Goal: Communication & Community: Ask a question

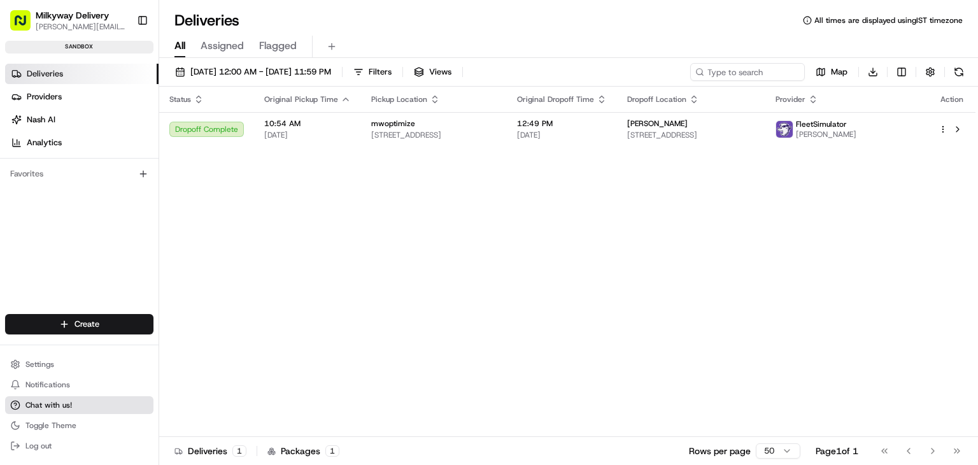
click at [74, 402] on button "Chat with us!" at bounding box center [79, 405] width 148 height 18
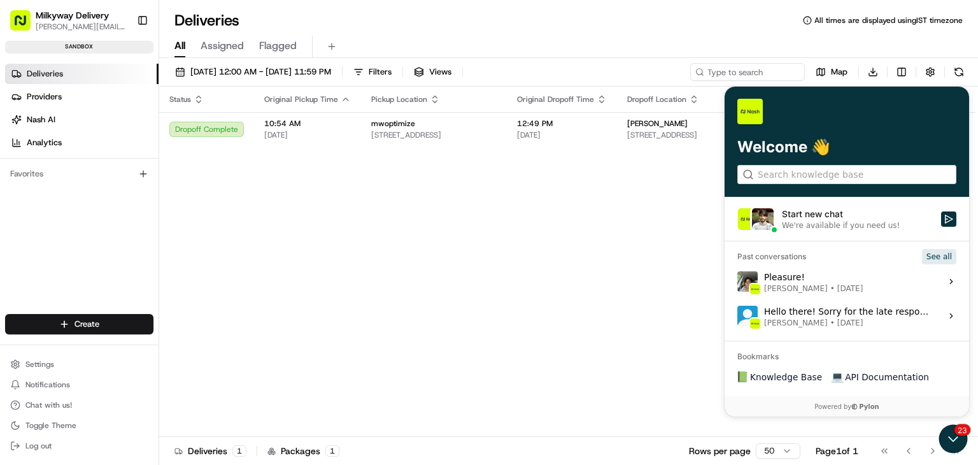
click at [949, 259] on button "See all" at bounding box center [939, 255] width 34 height 15
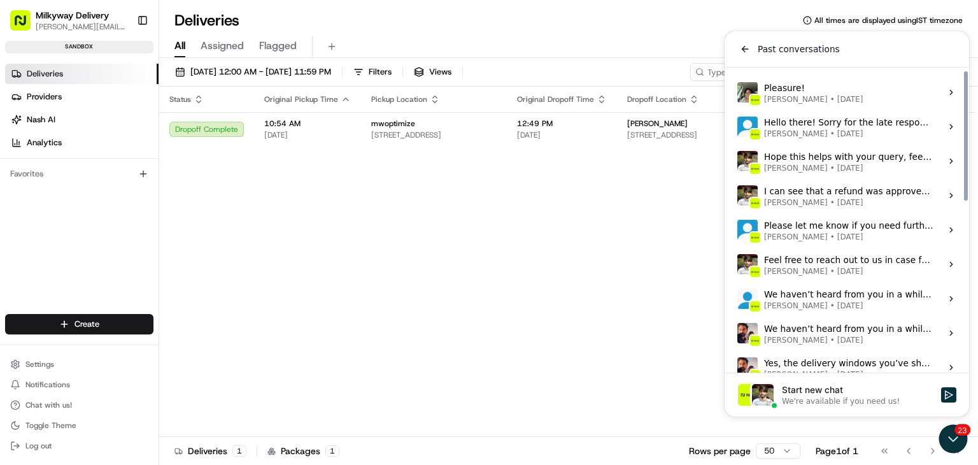
click at [812, 95] on span "[PERSON_NAME] • [DATE]" at bounding box center [813, 99] width 99 height 10
click at [737, 93] on button "View issue" at bounding box center [737, 92] width 1 height 1
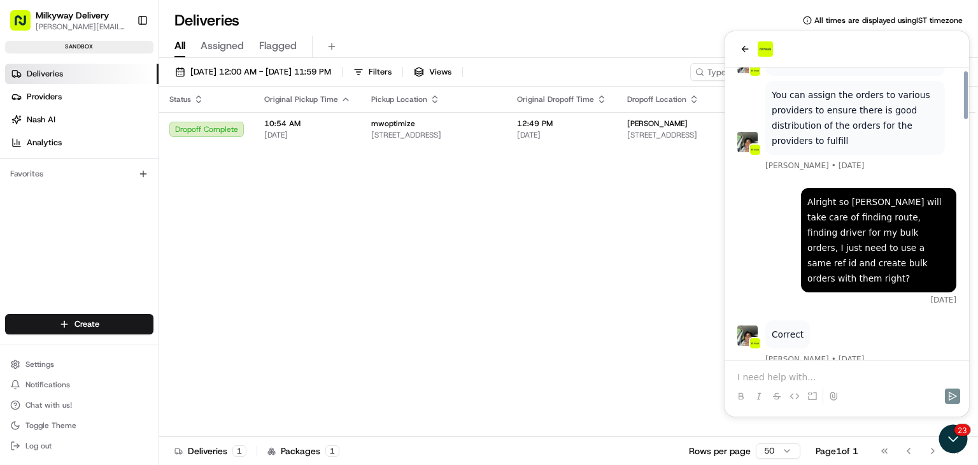
scroll to position [1414, 0]
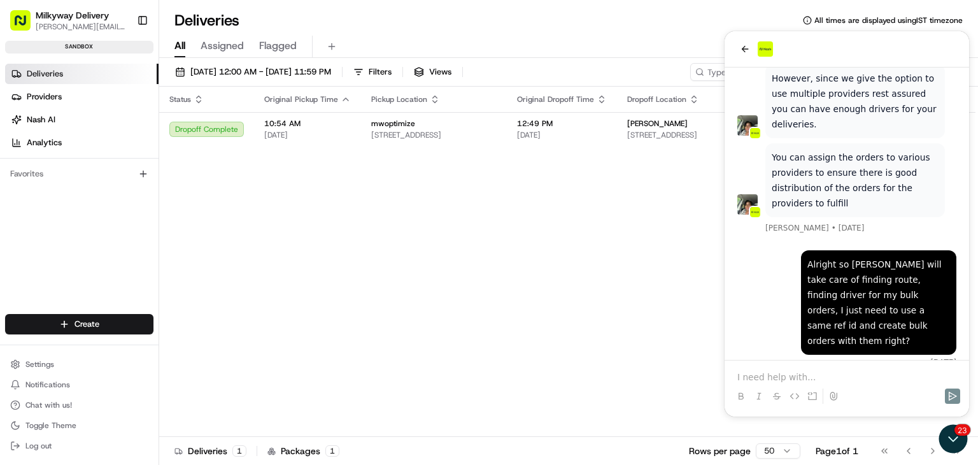
click at [50, 15] on span "Milkyway Delivery" at bounding box center [72, 15] width 73 height 13
click at [81, 10] on span "Milkyway Delivery" at bounding box center [72, 15] width 73 height 13
click at [737, 43] on button "back" at bounding box center [744, 48] width 15 height 15
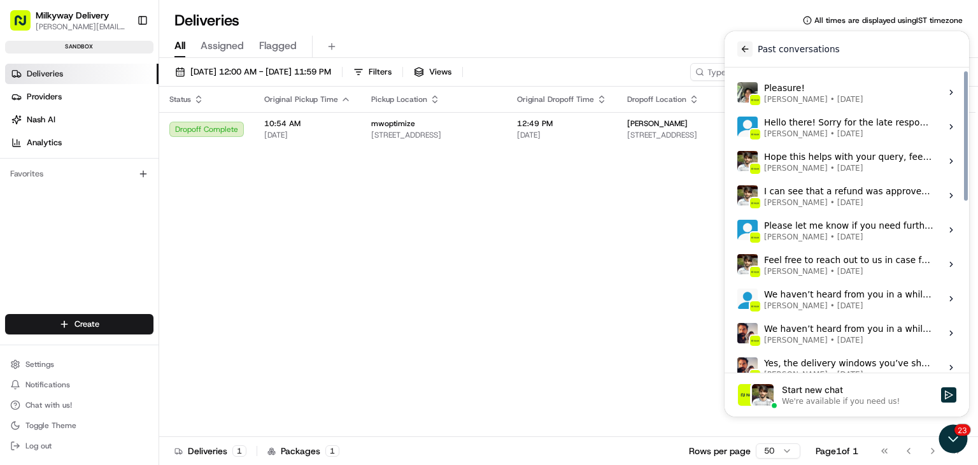
click at [747, 49] on icon "back" at bounding box center [745, 49] width 7 height 6
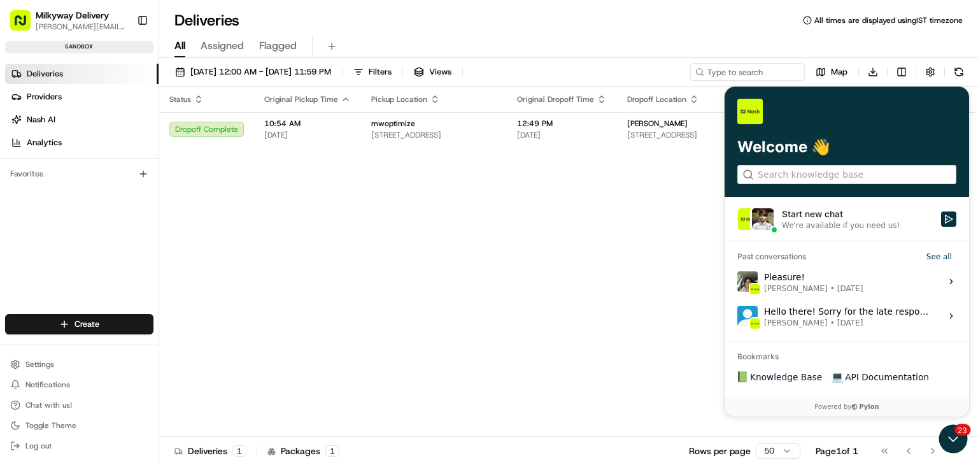
click at [852, 226] on div "We're available if you need us!" at bounding box center [841, 225] width 118 height 10
click at [941, 226] on button "Start new chat We're available if you need us!" at bounding box center [948, 218] width 15 height 15
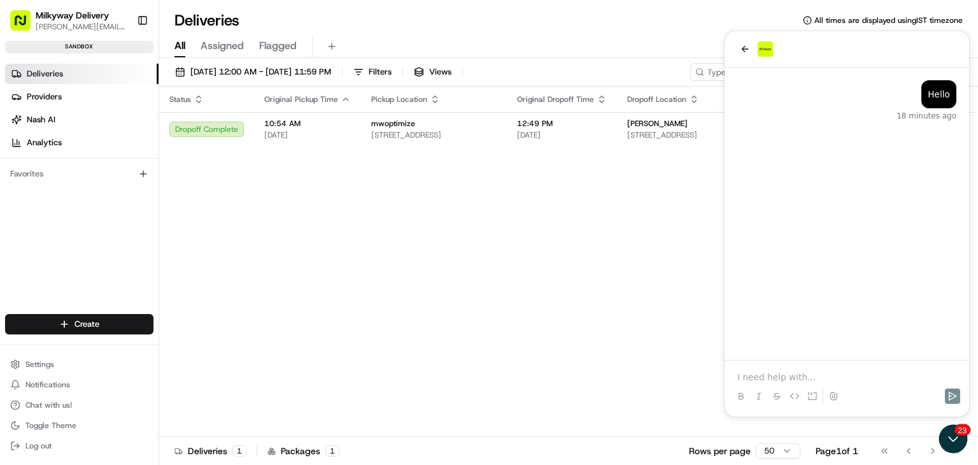
click at [811, 380] on p at bounding box center [846, 376] width 219 height 13
